Goal: Answer question/provide support

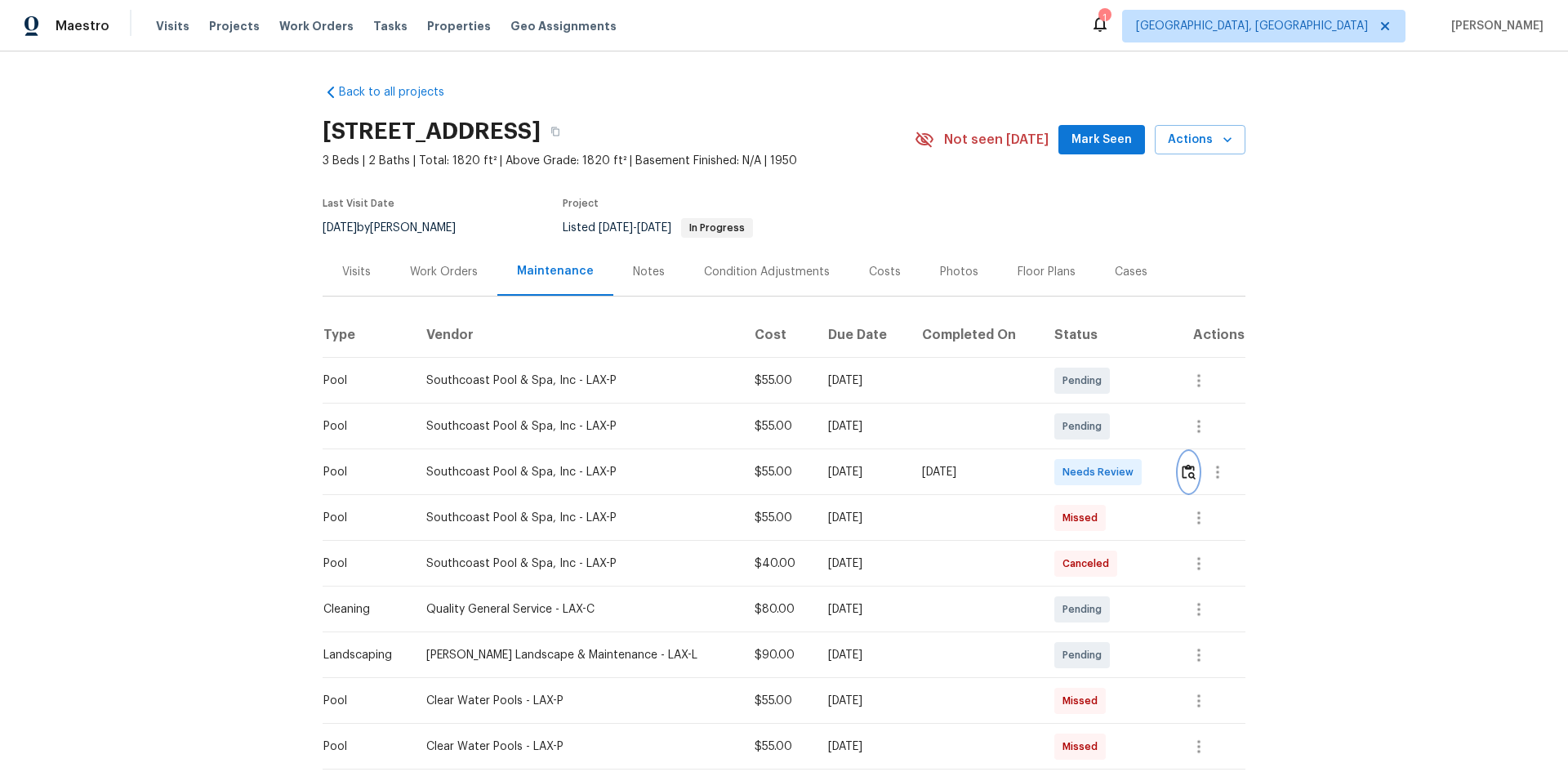
click at [1183, 480] on img "button" at bounding box center [1187, 471] width 14 height 15
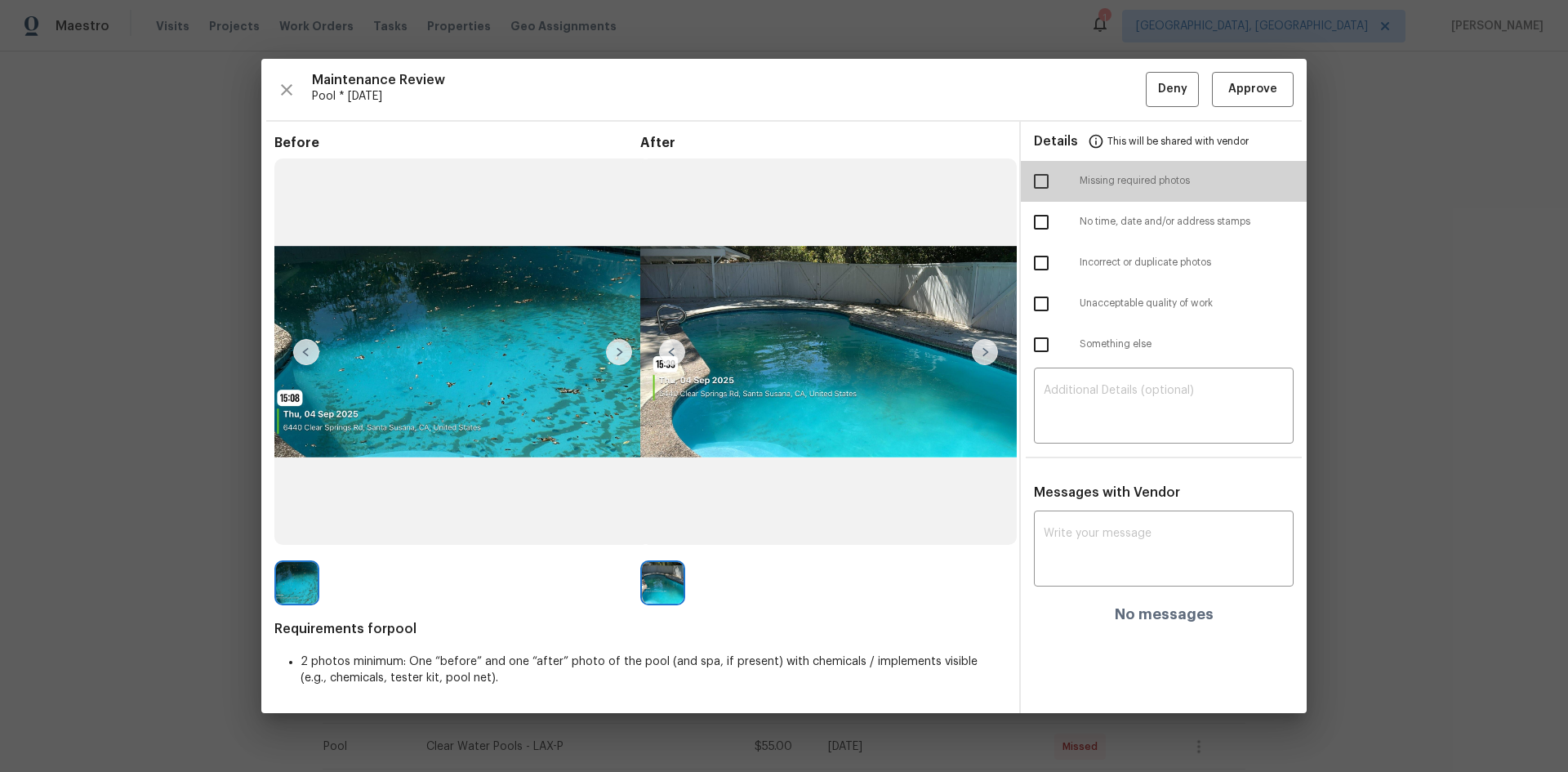
click at [1037, 181] on input "checkbox" at bounding box center [1041, 181] width 34 height 34
checkbox input "true"
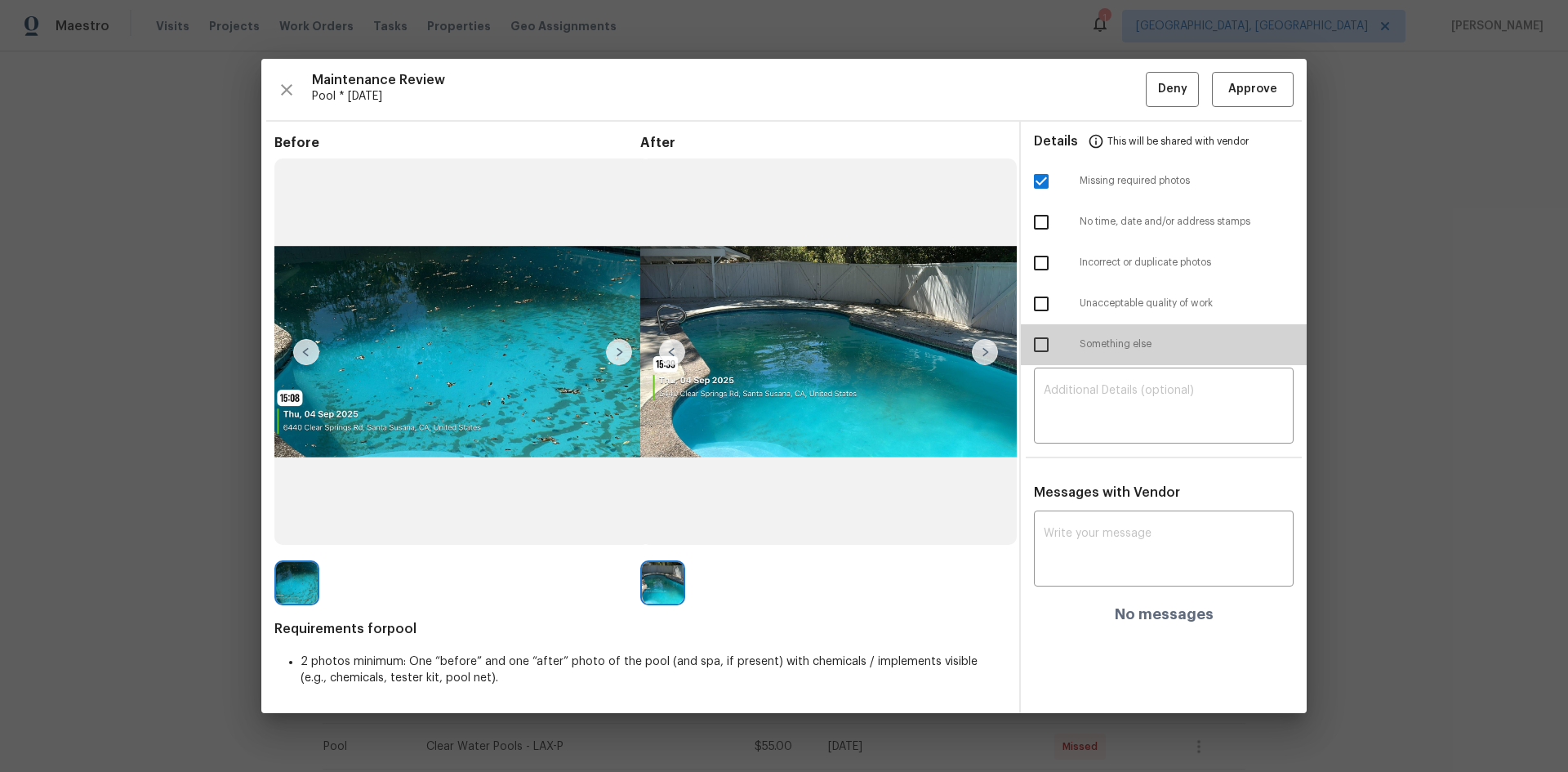
click at [1041, 344] on input "checkbox" at bounding box center [1041, 345] width 34 height 34
checkbox input "true"
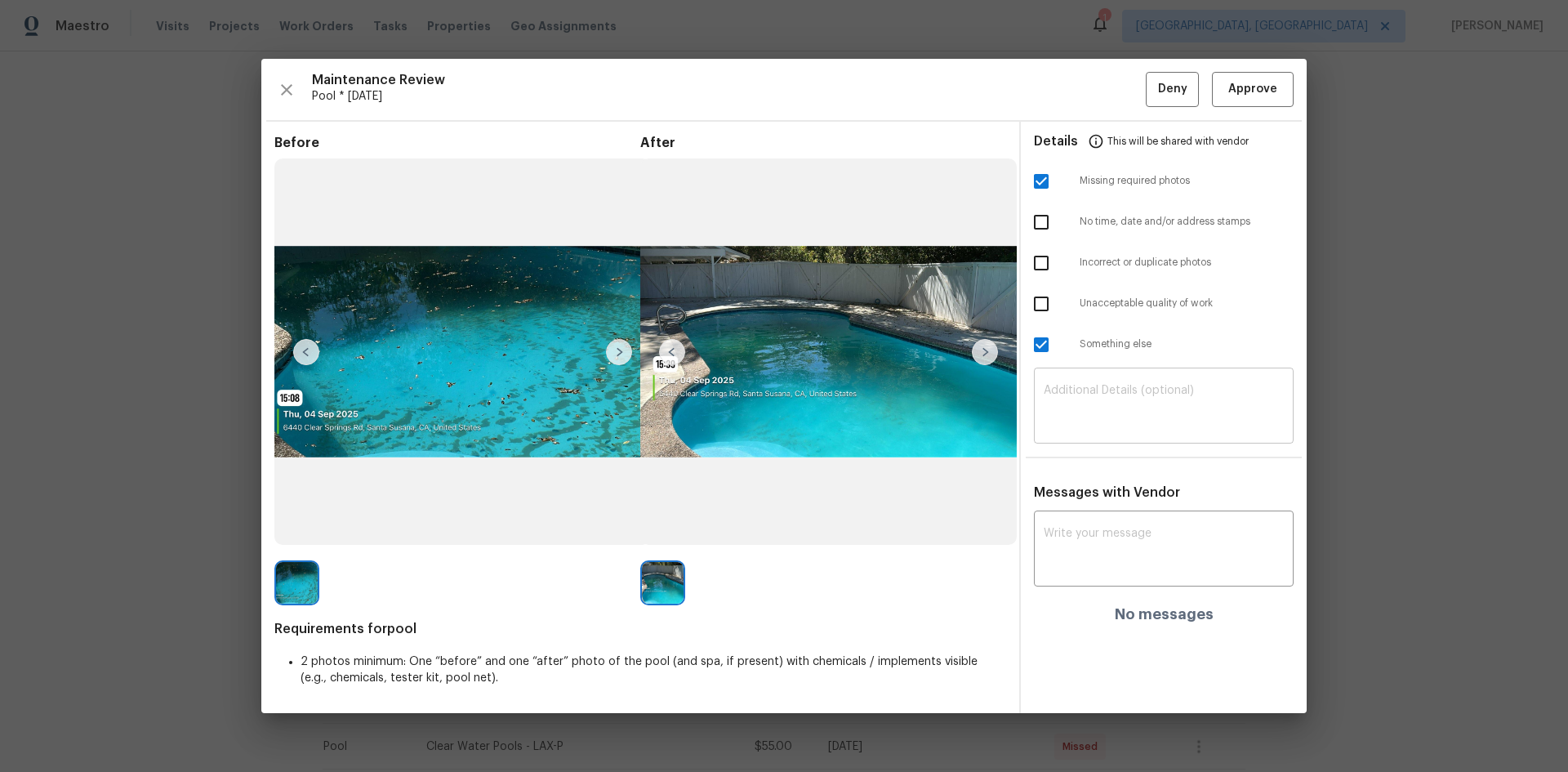
click at [1086, 382] on div "​" at bounding box center [1163, 408] width 260 height 72
paste textarea "Maintenance Audit Team: Hello! Unfortunately, this Pool visit completed on 09/0…"
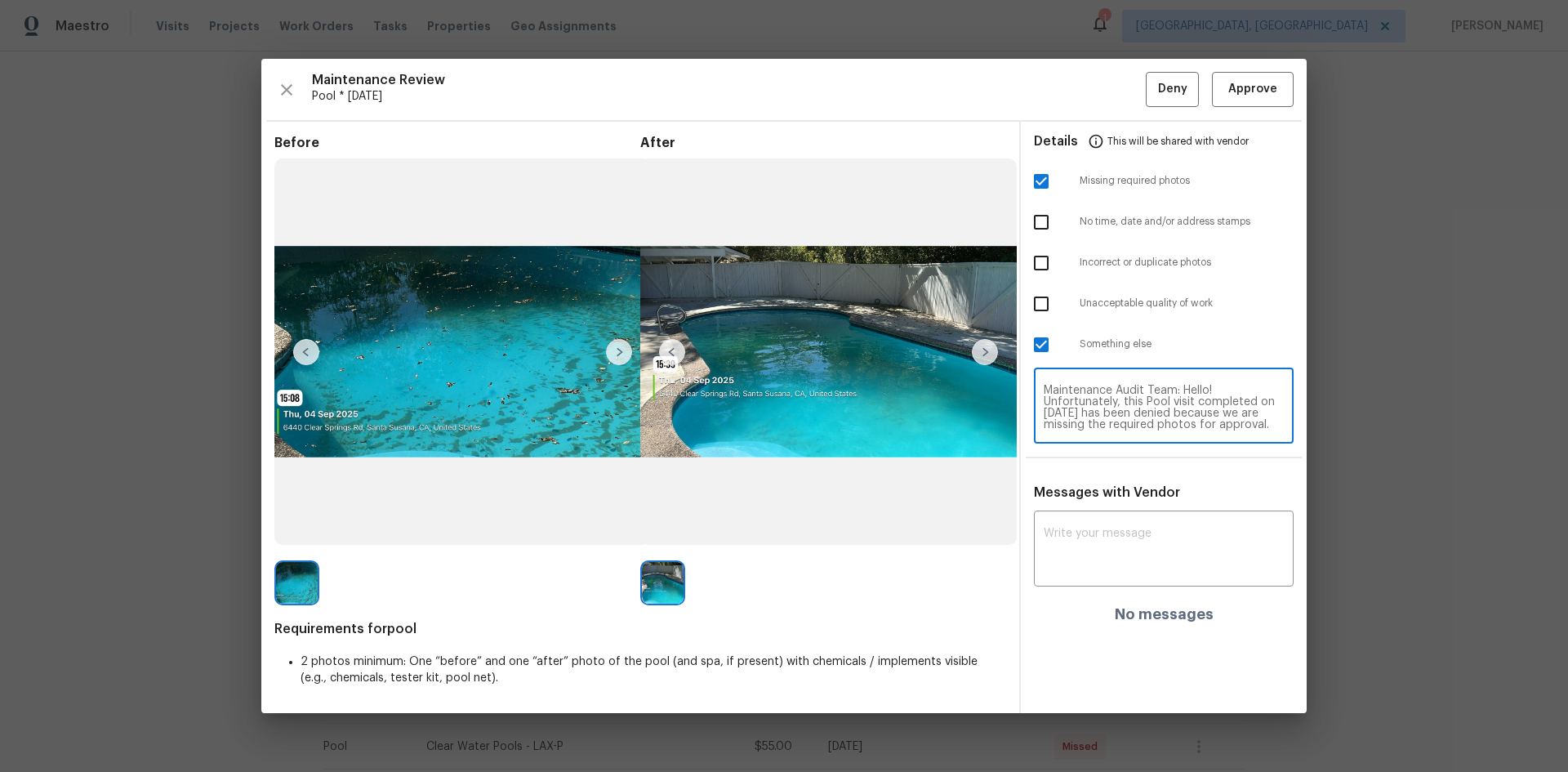
scroll to position [183, 0]
type textarea "Maintenance Audit Team: Hello! Unfortunately, this Pool visit completed on 09/0…"
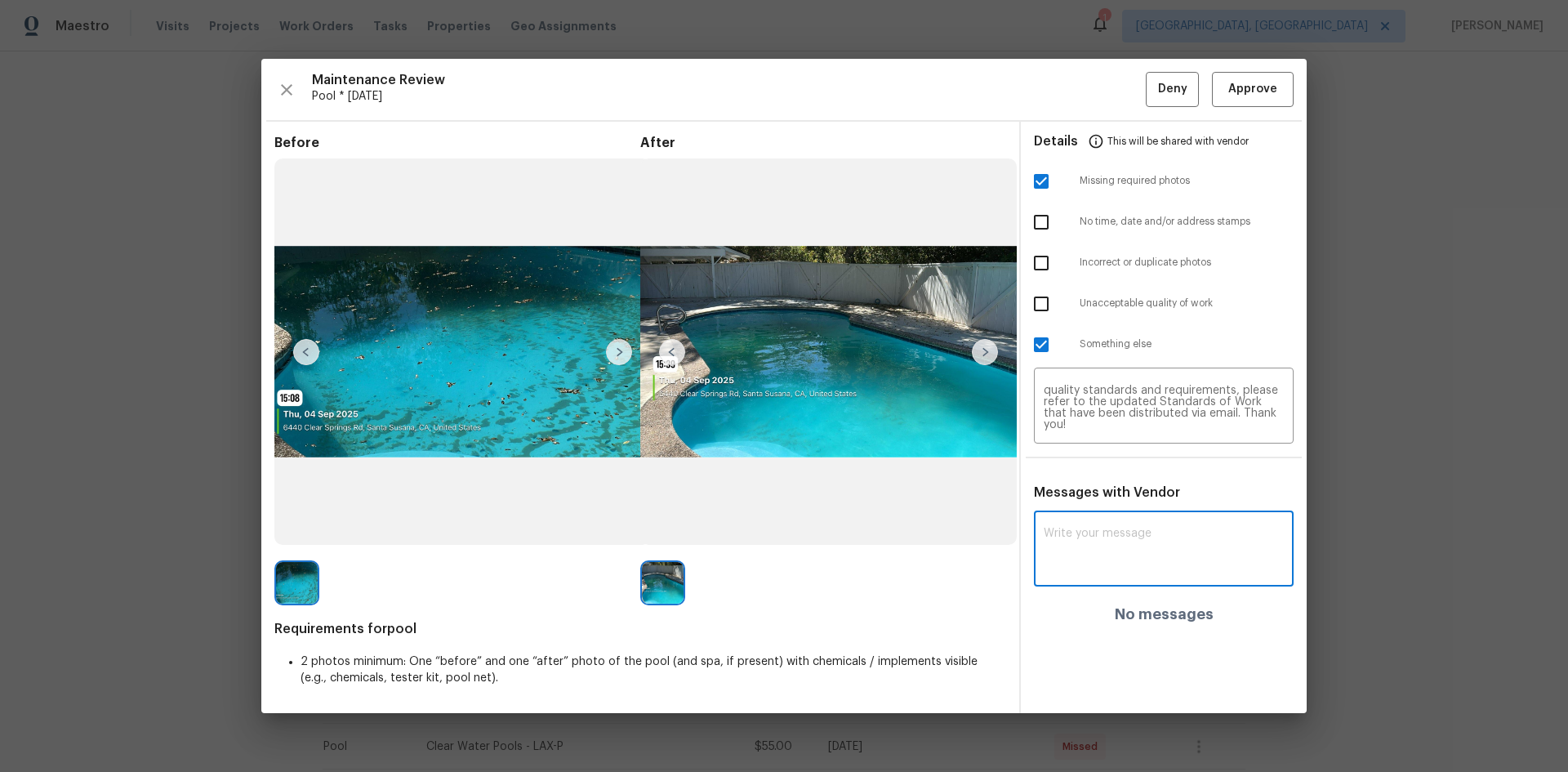
click at [1093, 532] on textarea at bounding box center [1163, 550] width 240 height 46
paste textarea "Maintenance Audit Team: Hello! Unfortunately, this Pool visit completed on 09/0…"
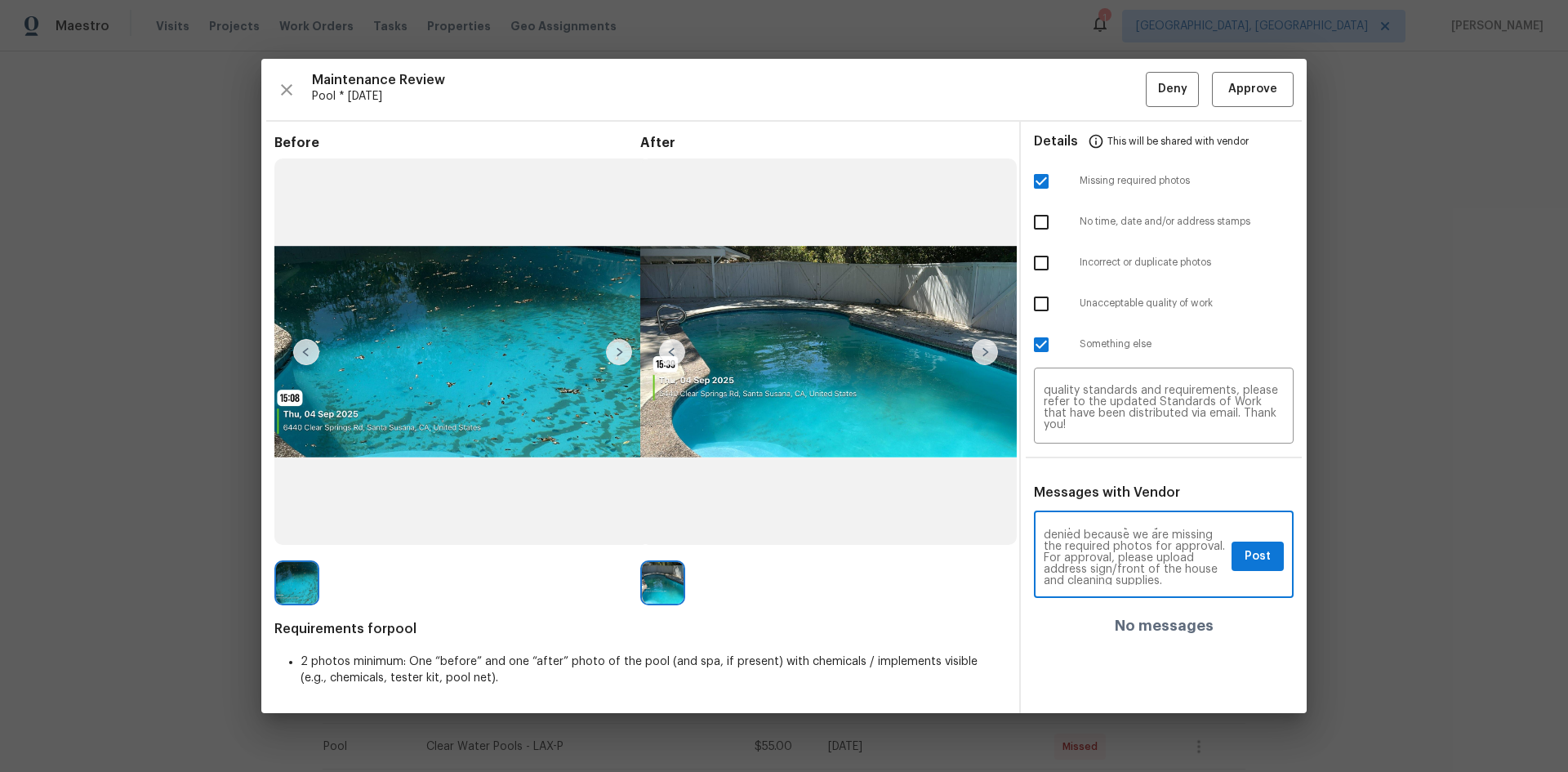
scroll to position [65, 0]
type textarea "Maintenance Audit Team: Hello! Unfortunately, this Pool visit completed on 09/0…"
click at [1243, 556] on button "Post" at bounding box center [1258, 556] width 52 height 31
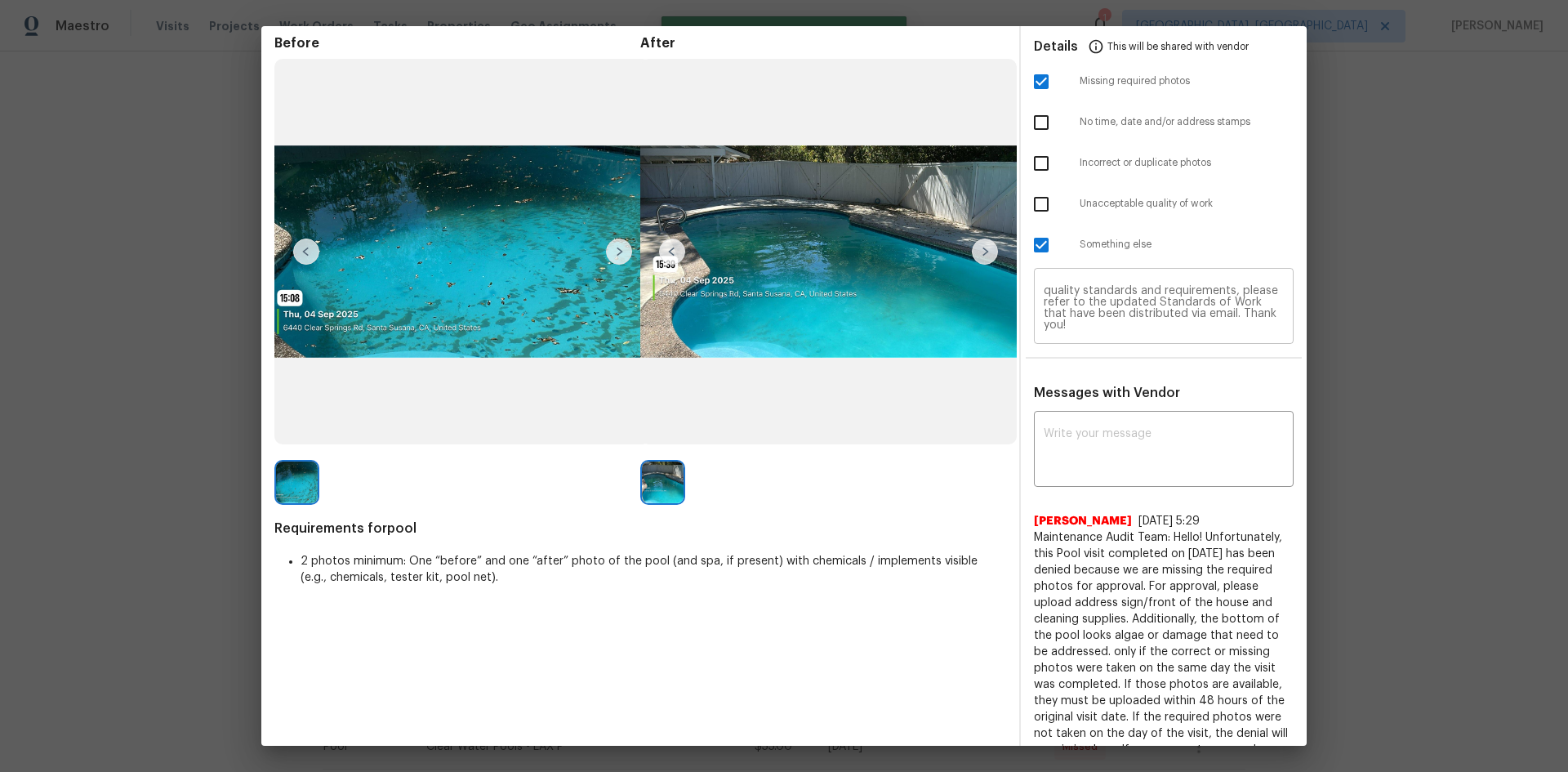
scroll to position [0, 0]
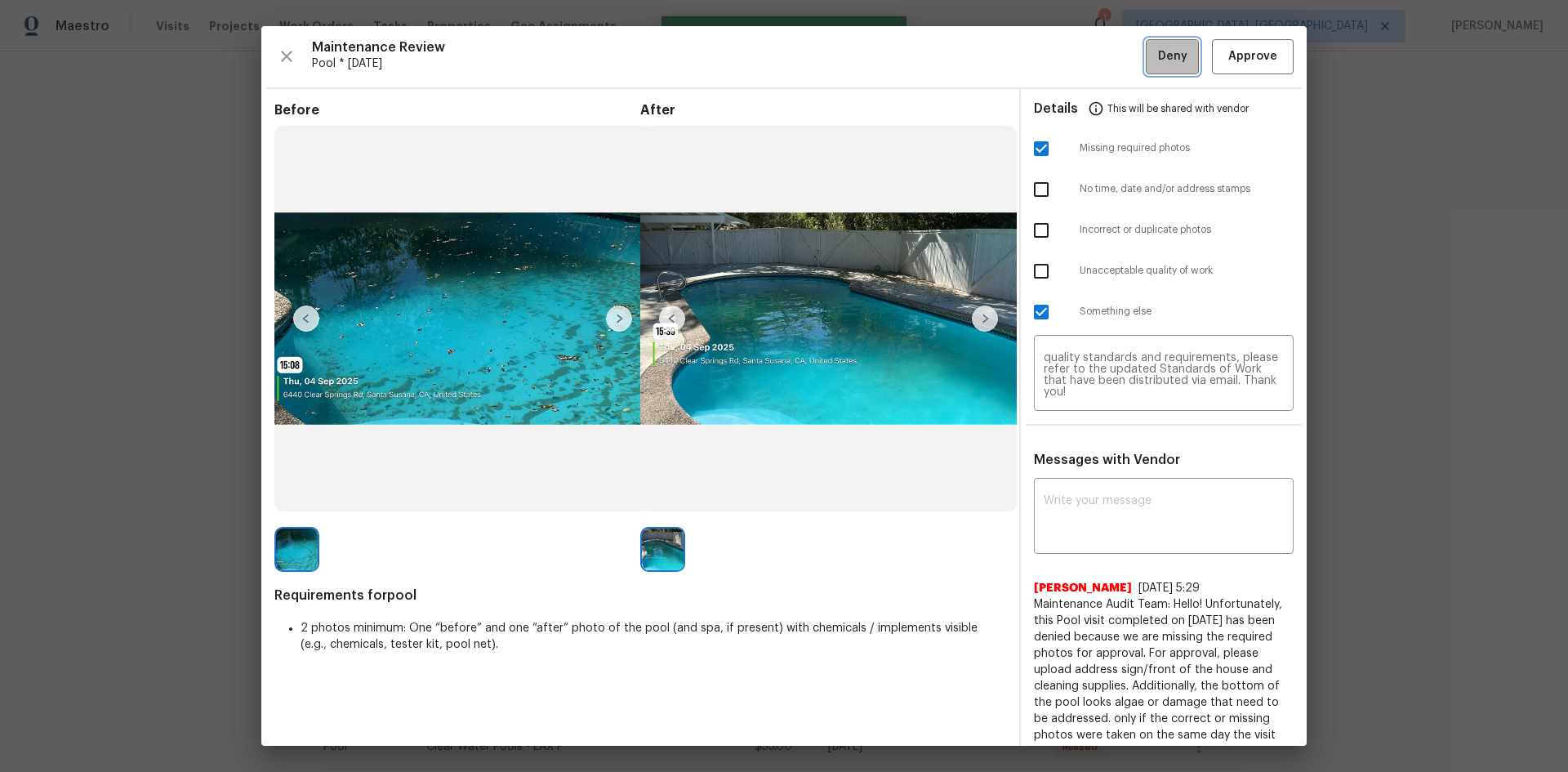
click at [1160, 57] on span "Deny" at bounding box center [1172, 57] width 30 height 21
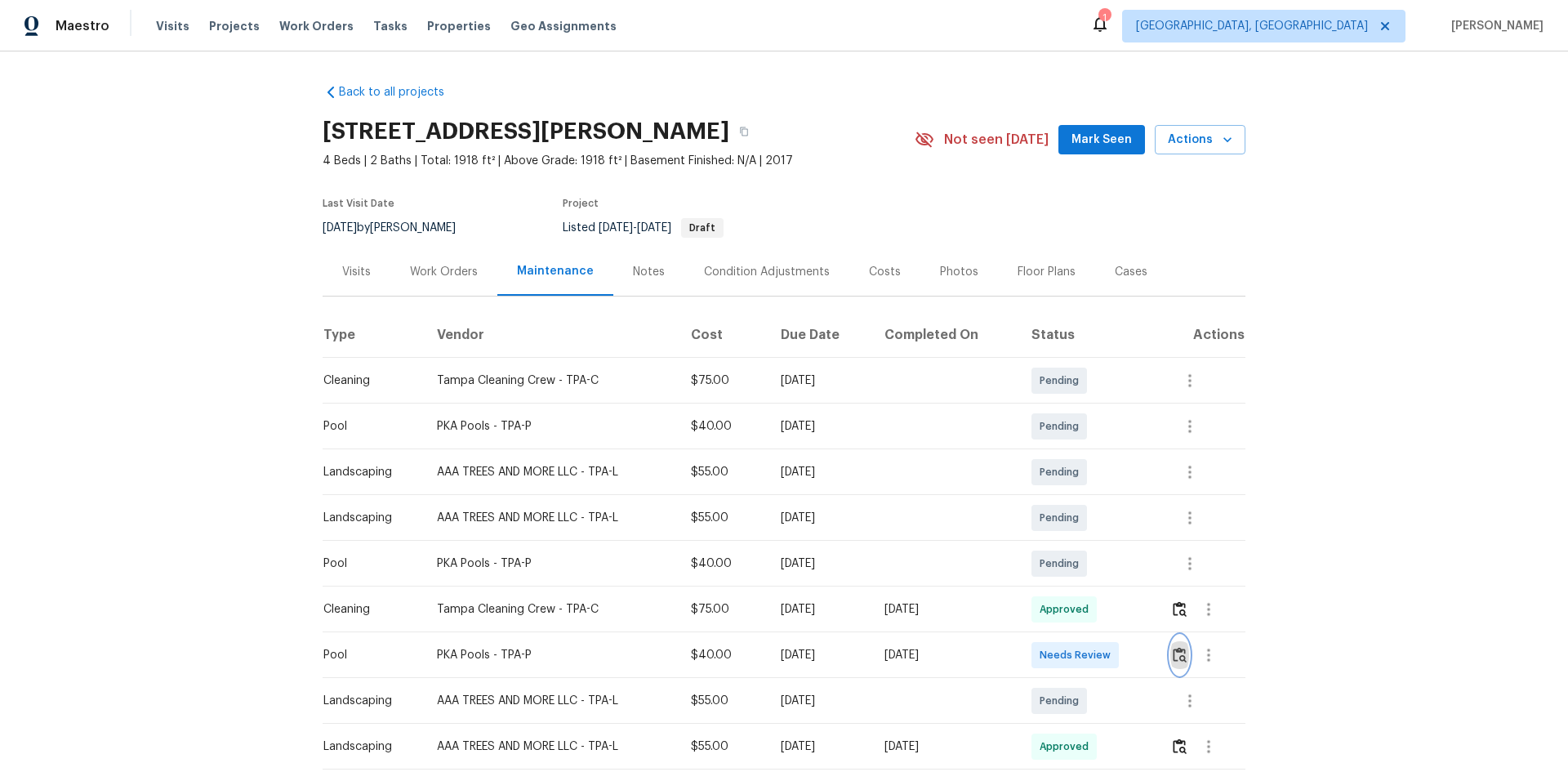
click at [1174, 650] on img "button" at bounding box center [1178, 654] width 14 height 15
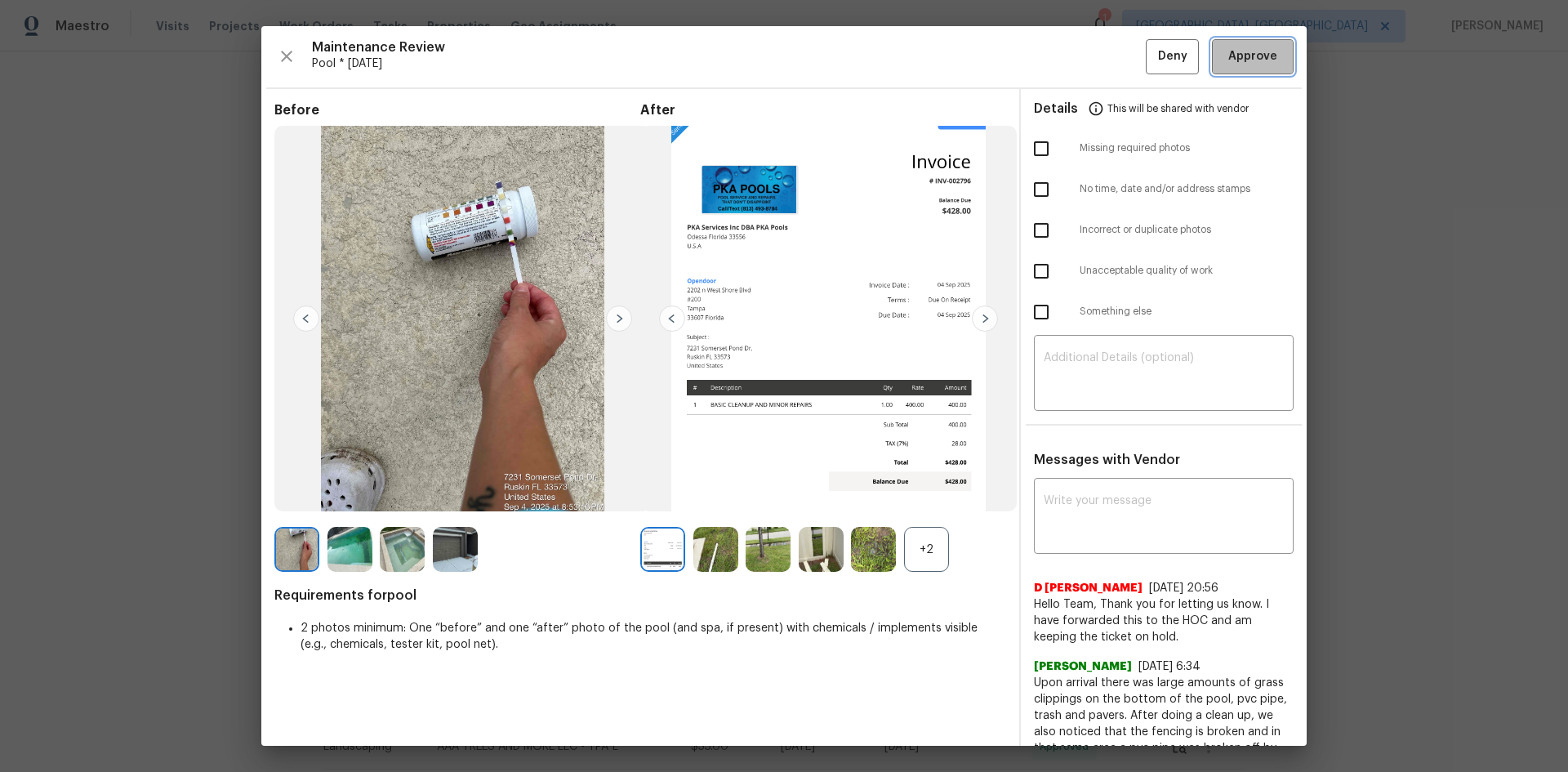
click at [1261, 51] on span "Approve" at bounding box center [1252, 57] width 49 height 21
